Goal: Check status

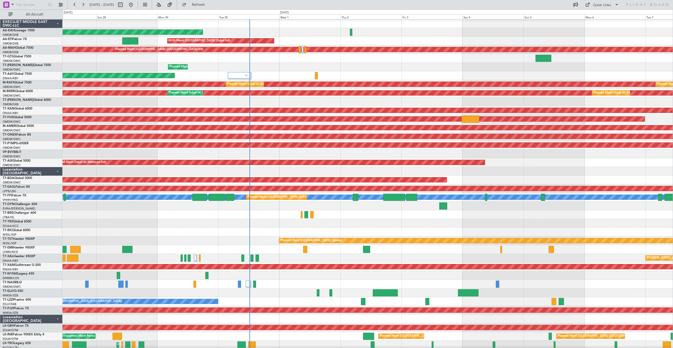
scroll to position [2, 0]
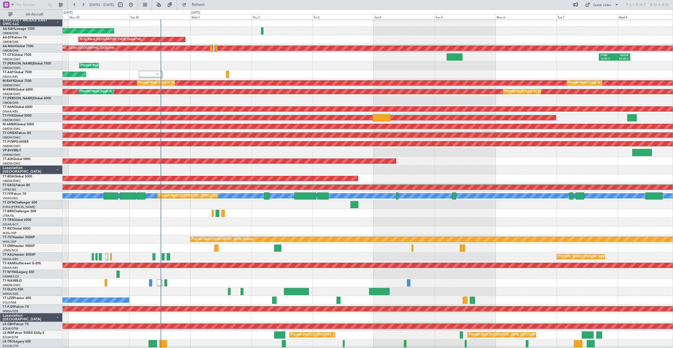
click at [126, 217] on div at bounding box center [368, 213] width 610 height 9
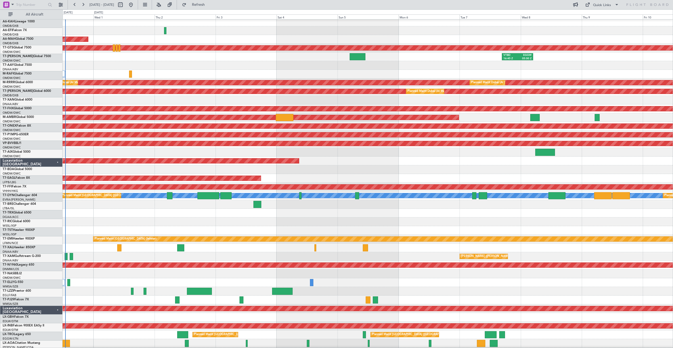
scroll to position [0, 0]
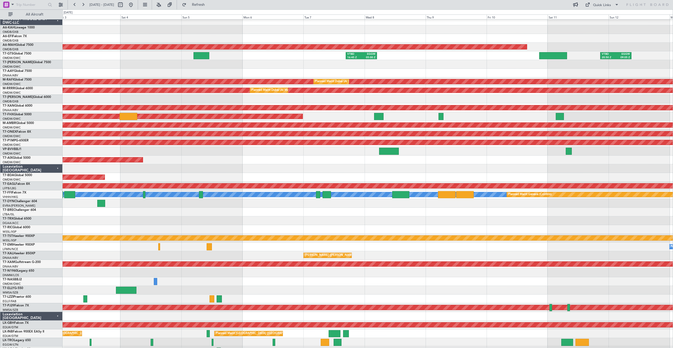
click at [396, 217] on div at bounding box center [368, 220] width 610 height 9
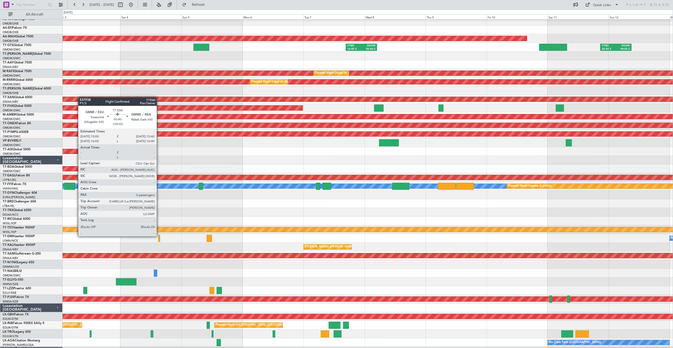
scroll to position [11, 0]
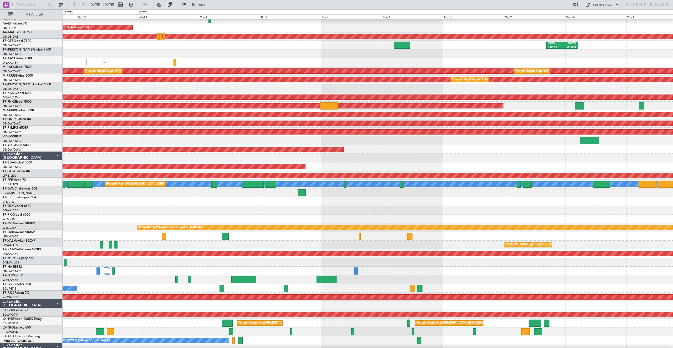
click at [448, 242] on div "[PERSON_NAME] ([PERSON_NAME] Intl)" at bounding box center [368, 244] width 610 height 9
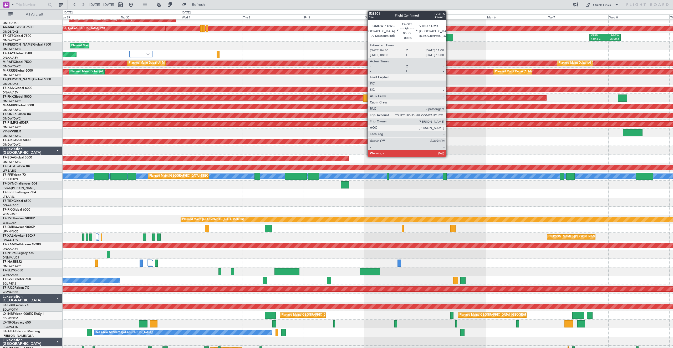
scroll to position [21, 0]
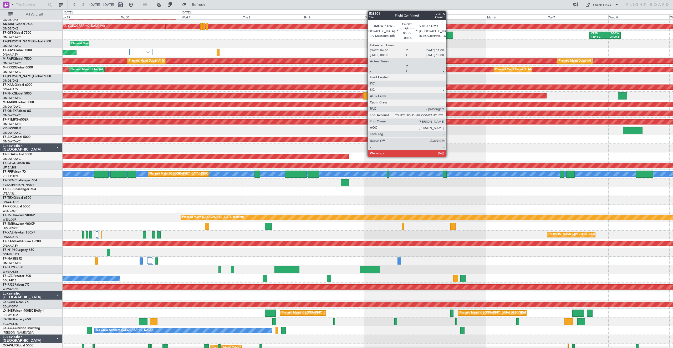
click at [449, 37] on div at bounding box center [445, 35] width 16 height 7
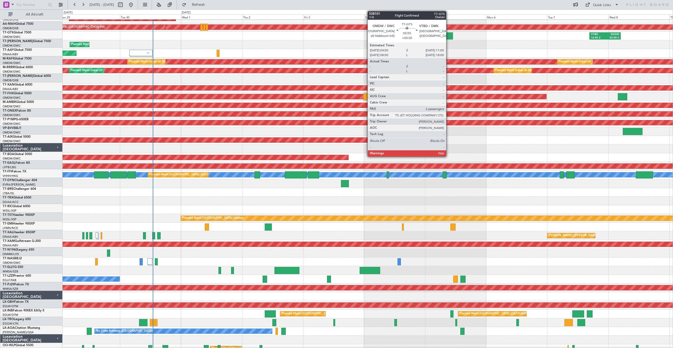
scroll to position [23, 0]
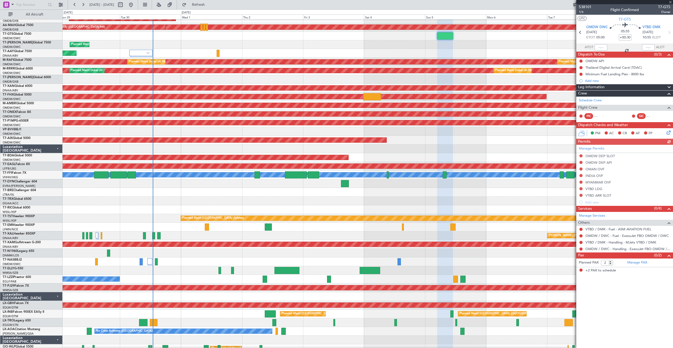
click at [671, 2] on div at bounding box center [624, 2] width 97 height 4
click at [671, 2] on span at bounding box center [670, 2] width 5 height 5
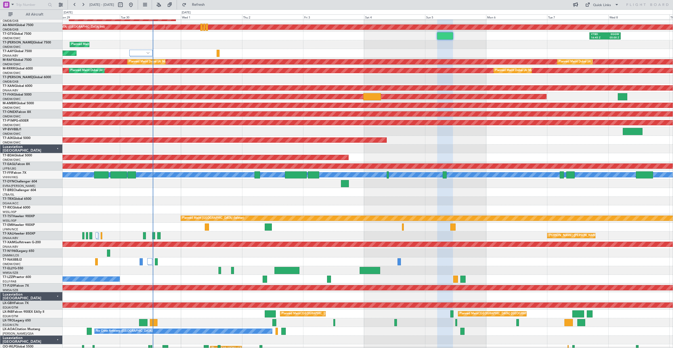
type input "0"
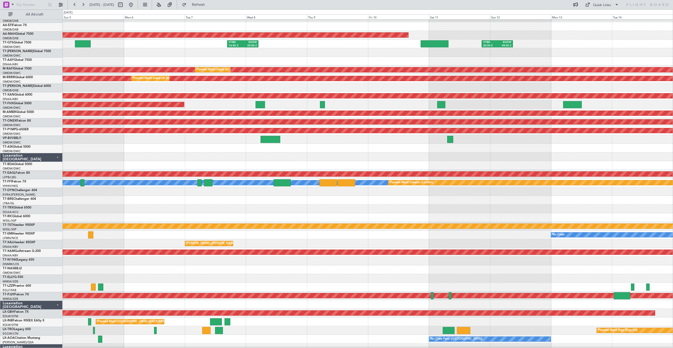
scroll to position [15, 0]
click at [215, 61] on div at bounding box center [368, 61] width 610 height 9
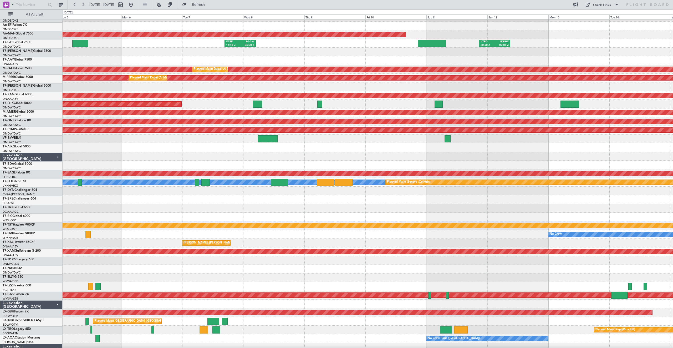
scroll to position [0, 0]
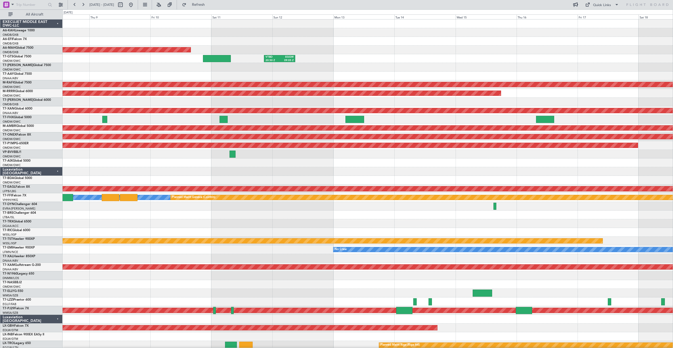
click at [298, 79] on div at bounding box center [368, 76] width 610 height 9
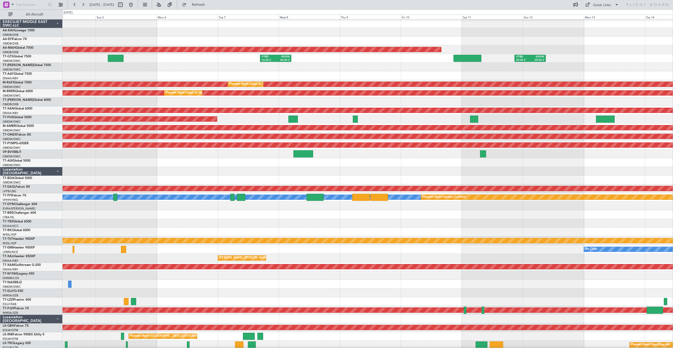
scroll to position [1, 0]
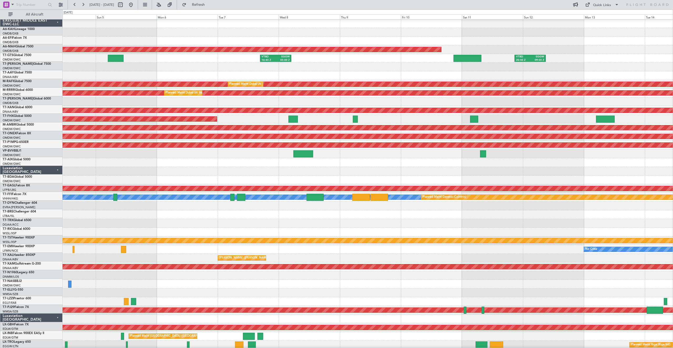
click at [399, 71] on div at bounding box center [368, 75] width 610 height 9
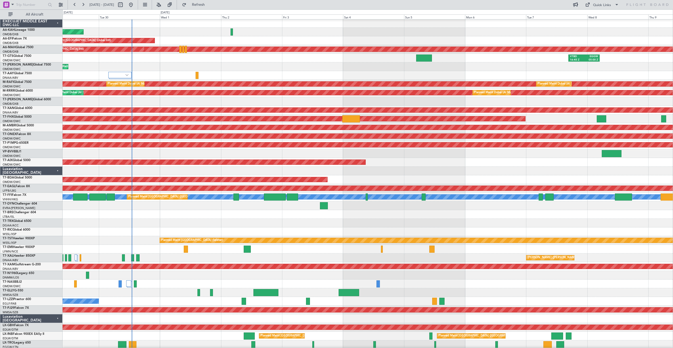
scroll to position [0, 0]
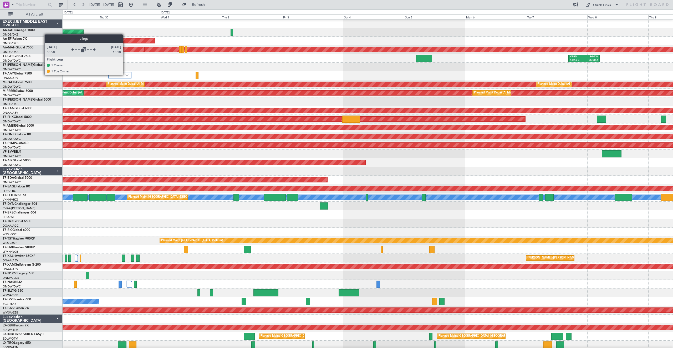
click at [126, 75] on img at bounding box center [126, 75] width 3 height 2
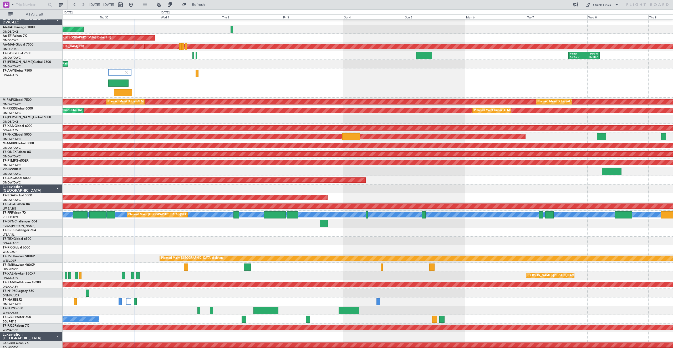
scroll to position [0, 0]
